Goal: Task Accomplishment & Management: Manage account settings

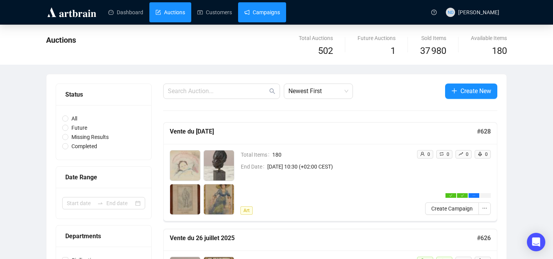
click at [274, 15] on link "Campaigns" at bounding box center [262, 12] width 36 height 20
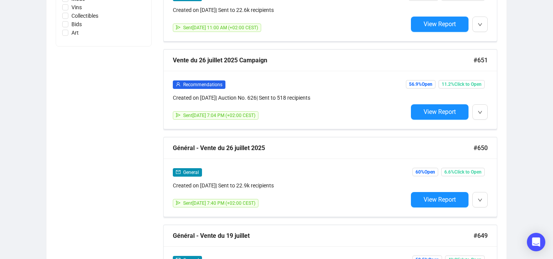
scroll to position [443, 0]
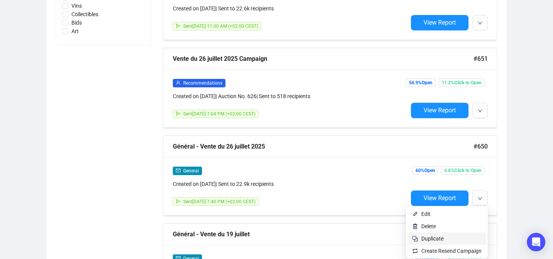
click at [434, 236] on span "Duplicate" at bounding box center [433, 238] width 22 height 6
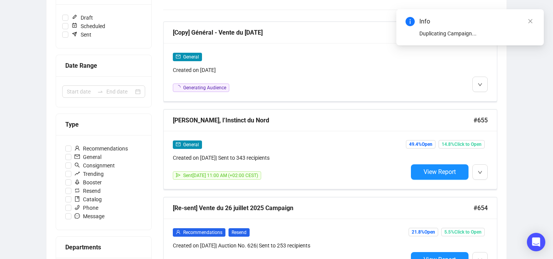
scroll to position [36, 0]
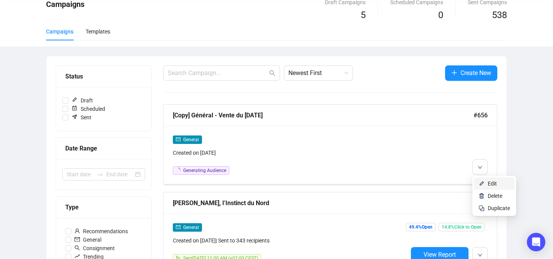
click at [477, 182] on li "Edit" at bounding box center [494, 183] width 41 height 12
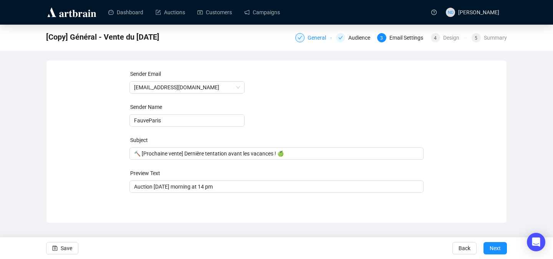
click at [308, 36] on div "General" at bounding box center [319, 37] width 23 height 9
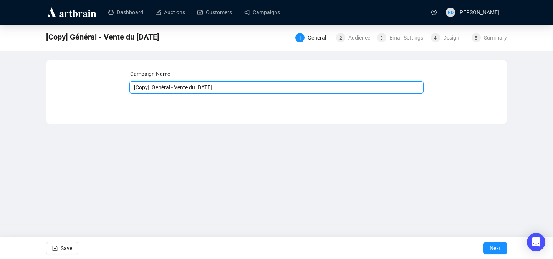
drag, startPoint x: 150, startPoint y: 88, endPoint x: 121, endPoint y: 90, distance: 29.6
click at [120, 90] on div "Campaign Name [Copy] Général - Vente du 26 juillet 2025 Save Next" at bounding box center [277, 86] width 442 height 33
drag, startPoint x: 222, startPoint y: 88, endPoint x: 184, endPoint y: 86, distance: 37.7
click at [184, 86] on input "Général - Vente du 26 juillet 2025" at bounding box center [277, 87] width 295 height 12
type input "Général - Vente du 30 août 2025"
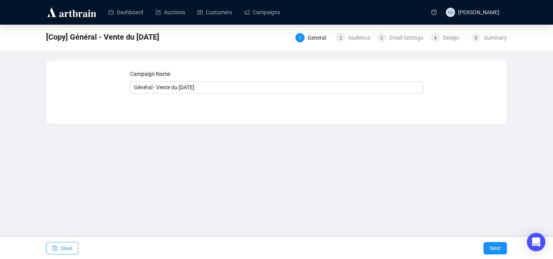
click at [71, 244] on span "Save" at bounding box center [67, 248] width 12 height 22
click at [353, 35] on div "Audience" at bounding box center [362, 37] width 27 height 9
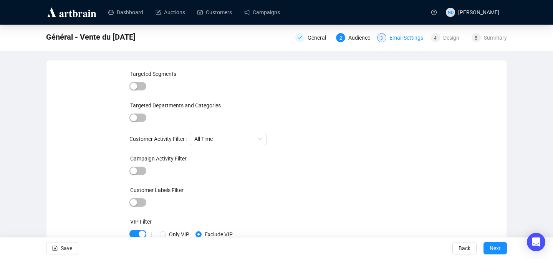
click at [401, 36] on div "Email Settings" at bounding box center [409, 37] width 38 height 9
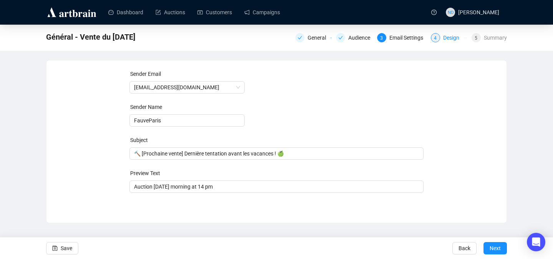
click at [445, 38] on div "Design" at bounding box center [453, 37] width 21 height 9
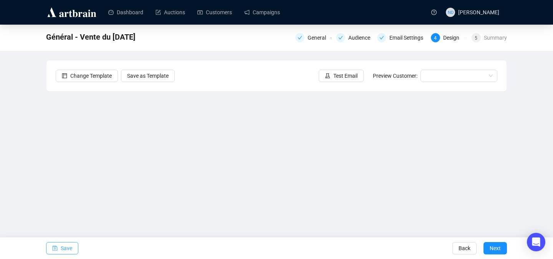
click at [63, 246] on span "Save" at bounding box center [67, 248] width 12 height 22
click at [53, 252] on span "button" at bounding box center [54, 248] width 5 height 22
click at [70, 247] on span "Save" at bounding box center [67, 248] width 12 height 22
click at [60, 246] on button "Save" at bounding box center [62, 248] width 32 height 12
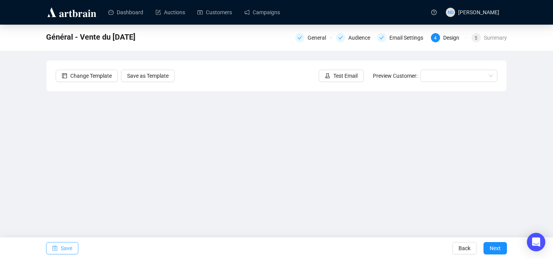
click at [65, 249] on span "Save" at bounding box center [67, 248] width 12 height 22
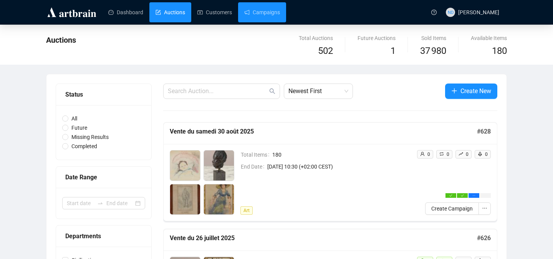
click at [262, 17] on link "Campaigns" at bounding box center [262, 12] width 36 height 20
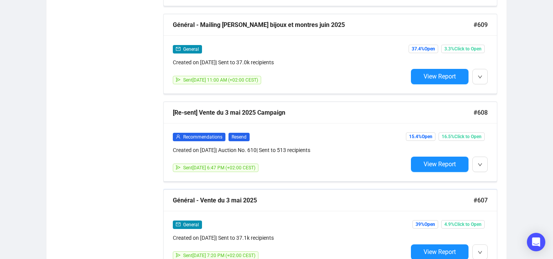
scroll to position [3568, 0]
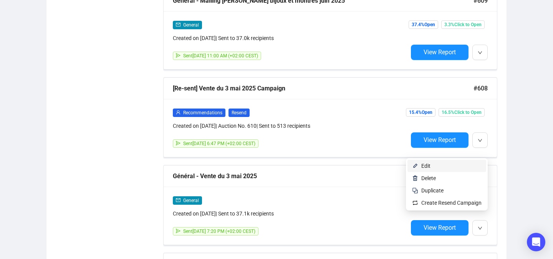
click at [437, 169] on span "Edit" at bounding box center [452, 165] width 60 height 8
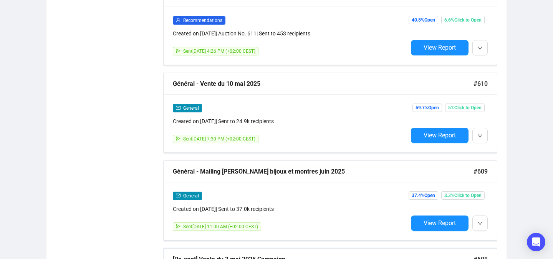
scroll to position [3395, 0]
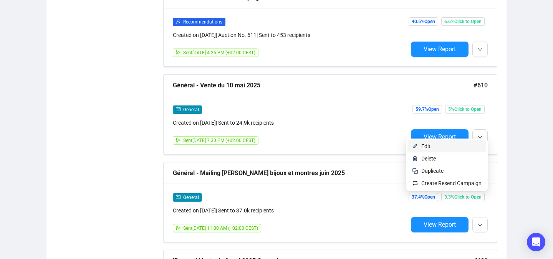
click at [471, 143] on span "Edit" at bounding box center [452, 146] width 60 height 8
